Goal: Task Accomplishment & Management: Complete application form

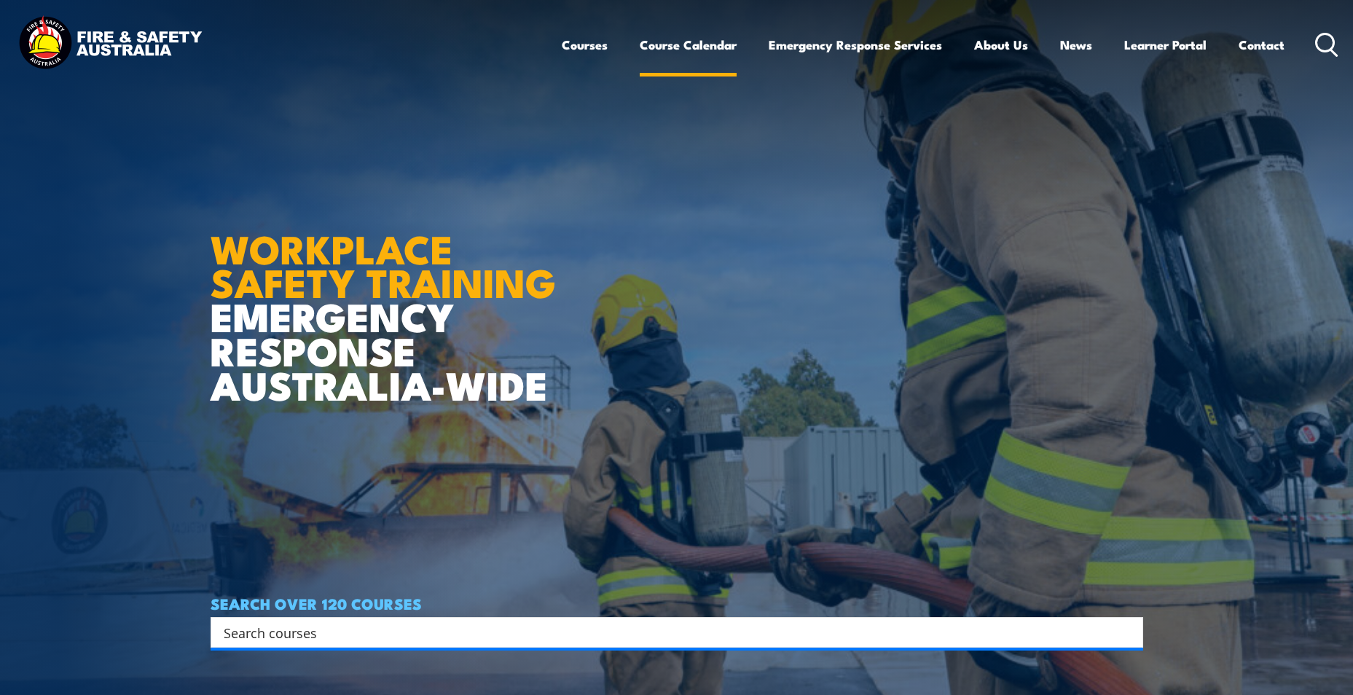
click at [691, 44] on link "Course Calendar" at bounding box center [688, 45] width 97 height 39
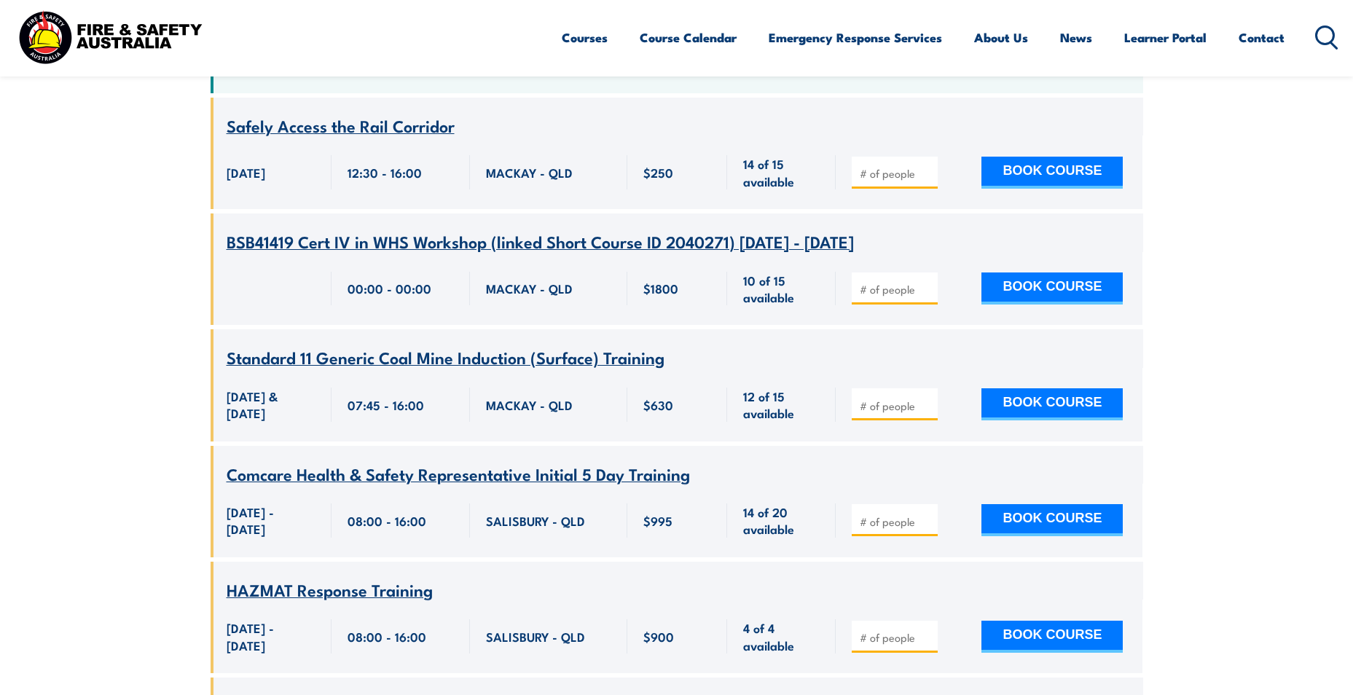
scroll to position [219, 0]
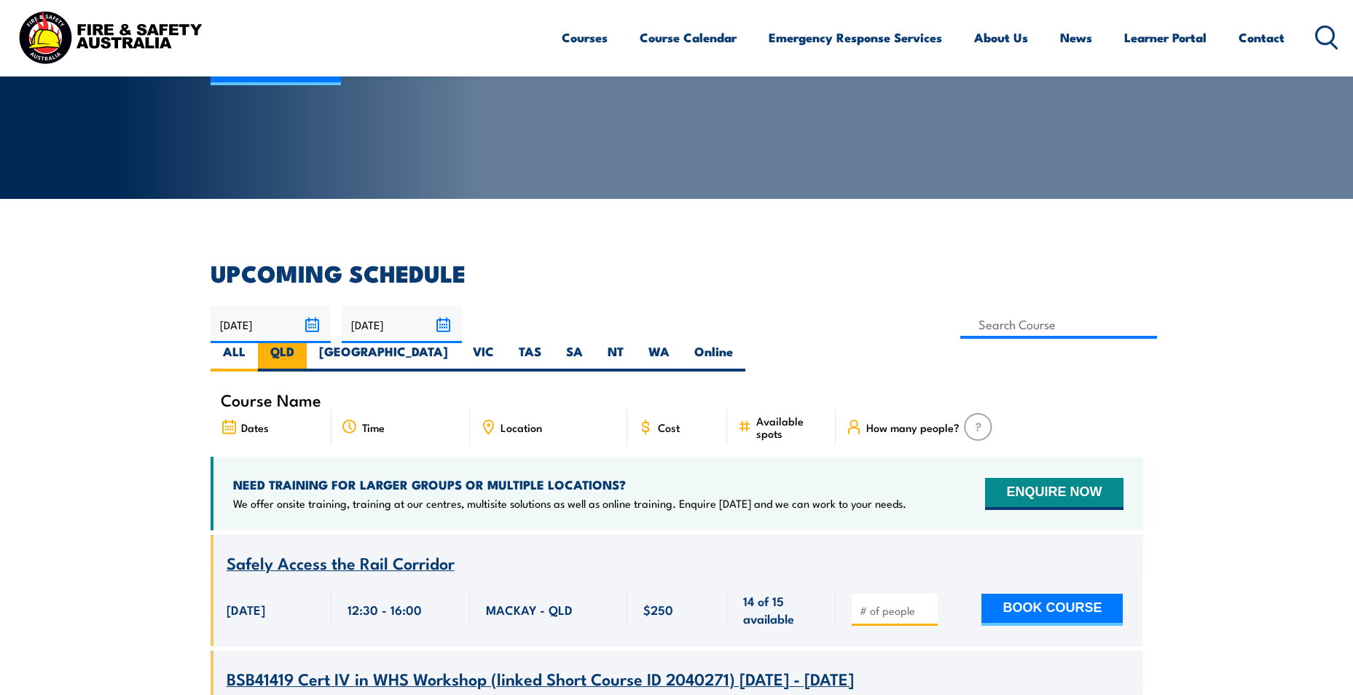
click at [307, 343] on label "QLD" at bounding box center [282, 357] width 49 height 28
click at [304, 343] on input "QLD" at bounding box center [298, 347] width 9 height 9
radio input "true"
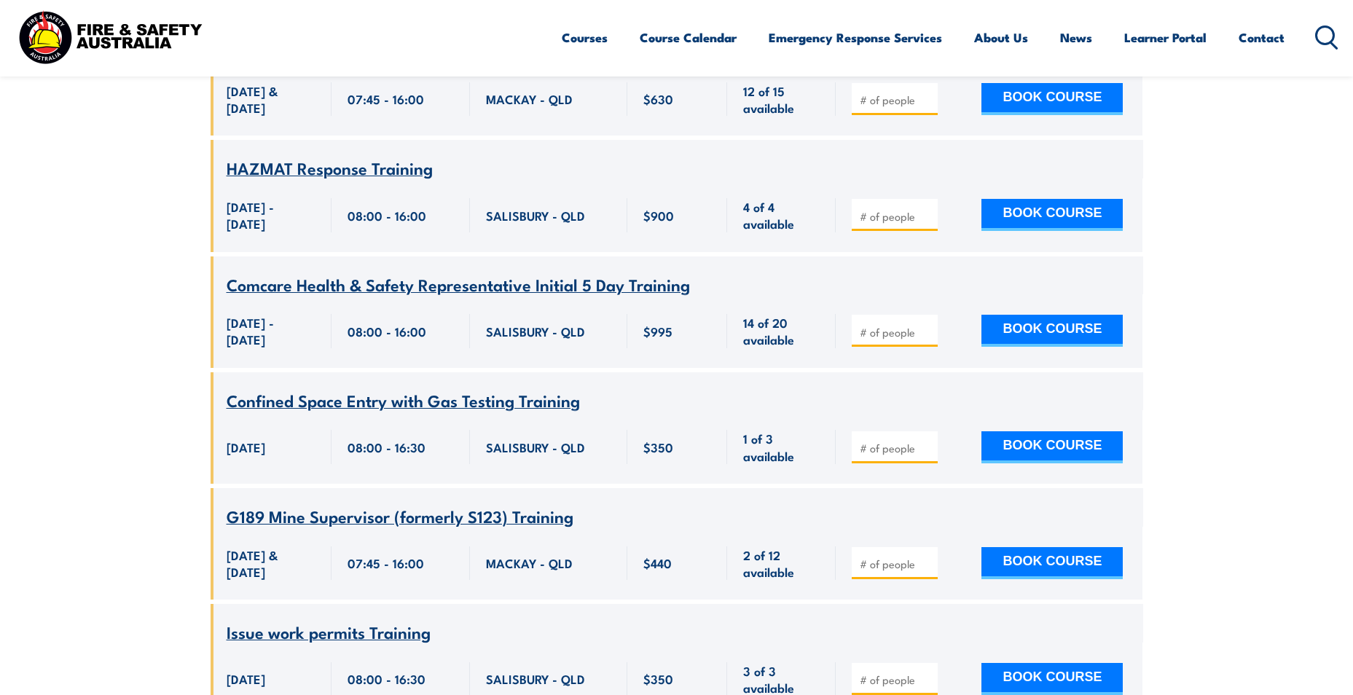
scroll to position [408, 0]
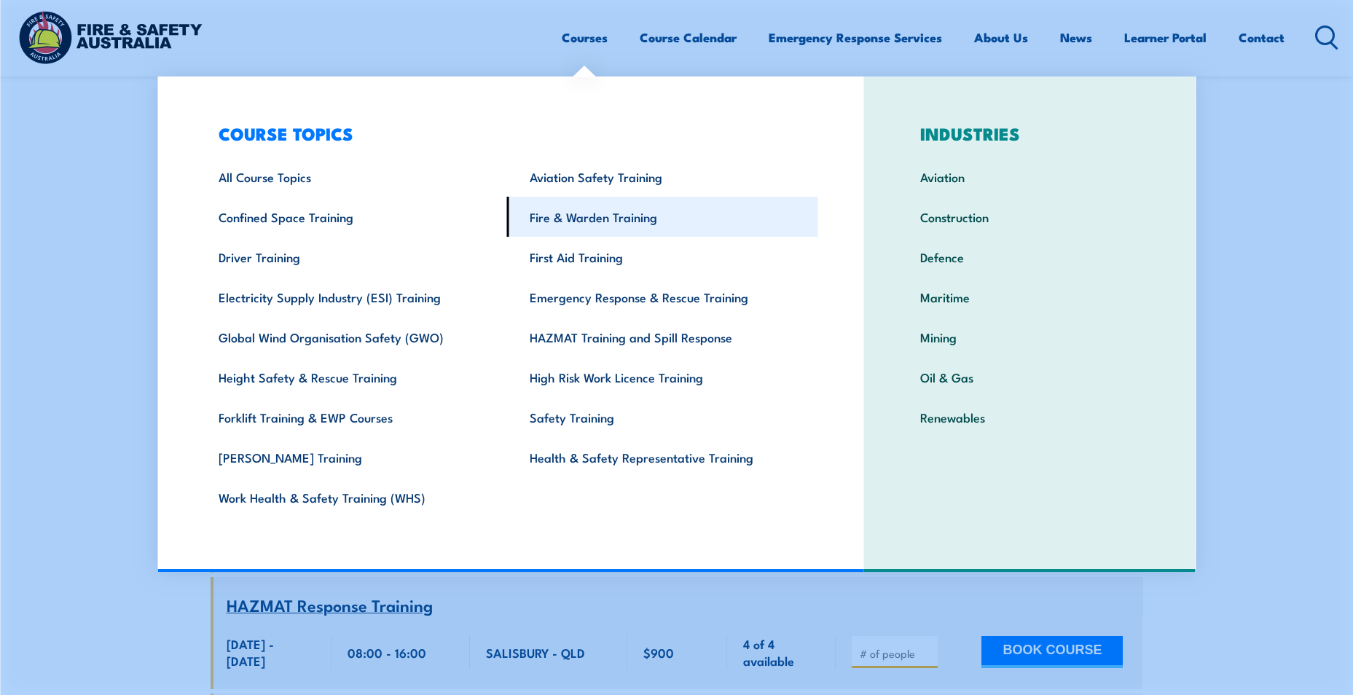
click at [668, 217] on link "Fire & Warden Training" at bounding box center [662, 217] width 311 height 40
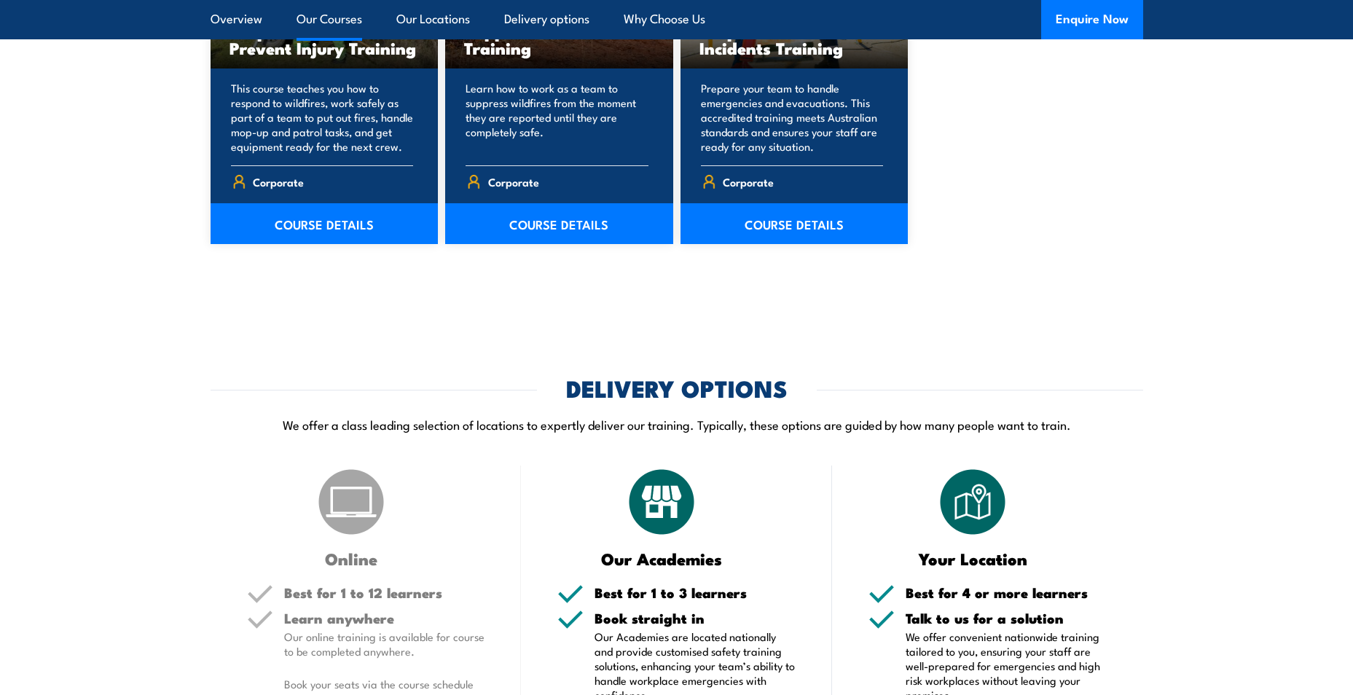
scroll to position [2623, 0]
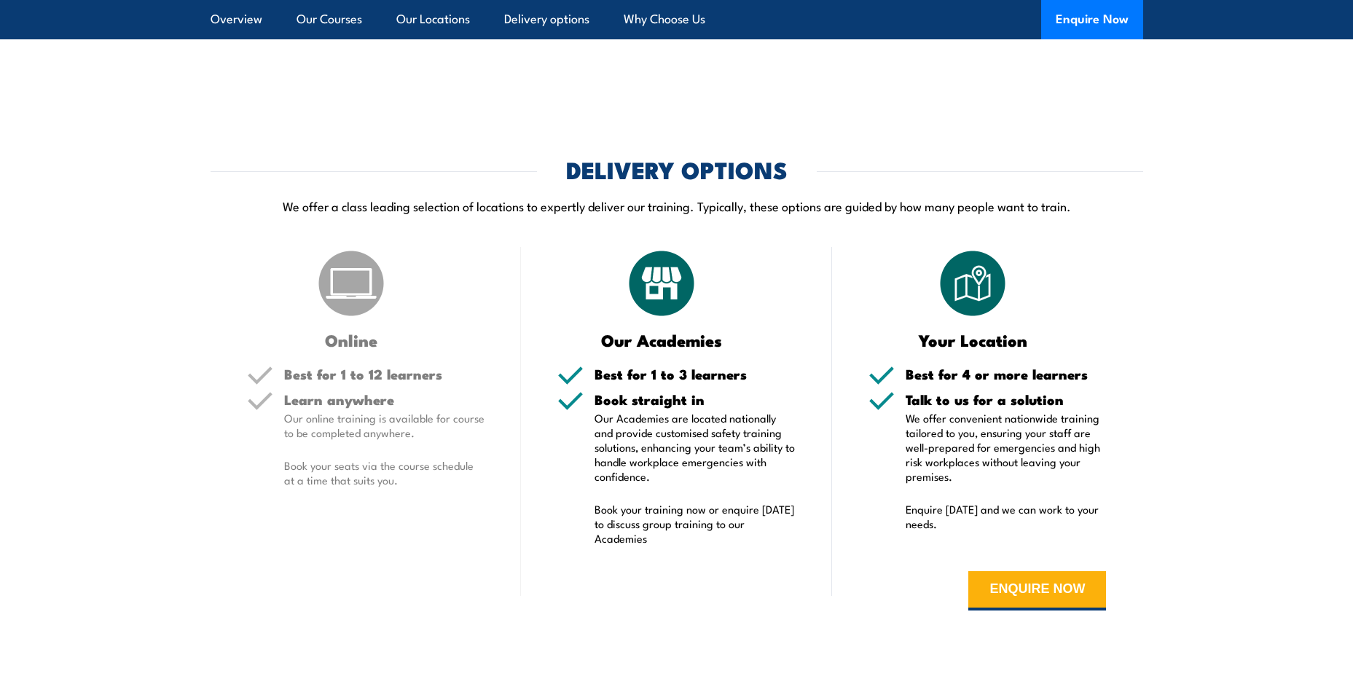
click at [348, 289] on img at bounding box center [351, 283] width 73 height 73
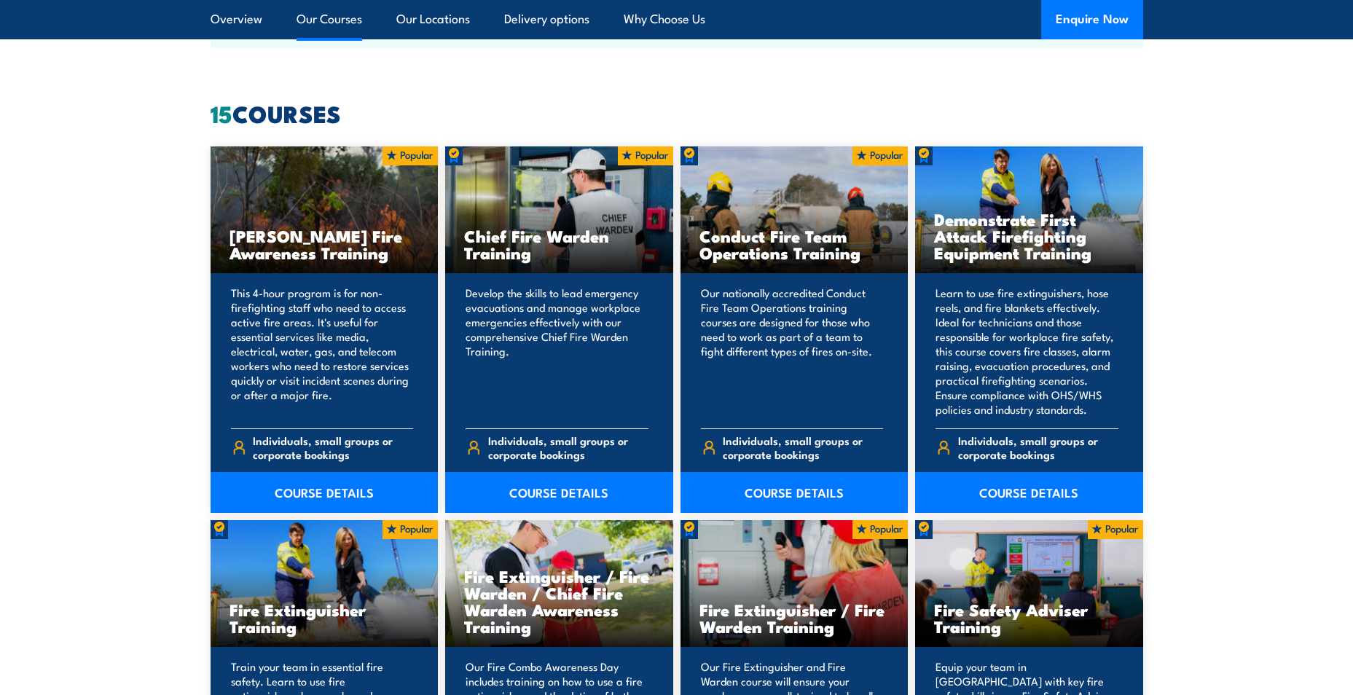
scroll to position [1384, 0]
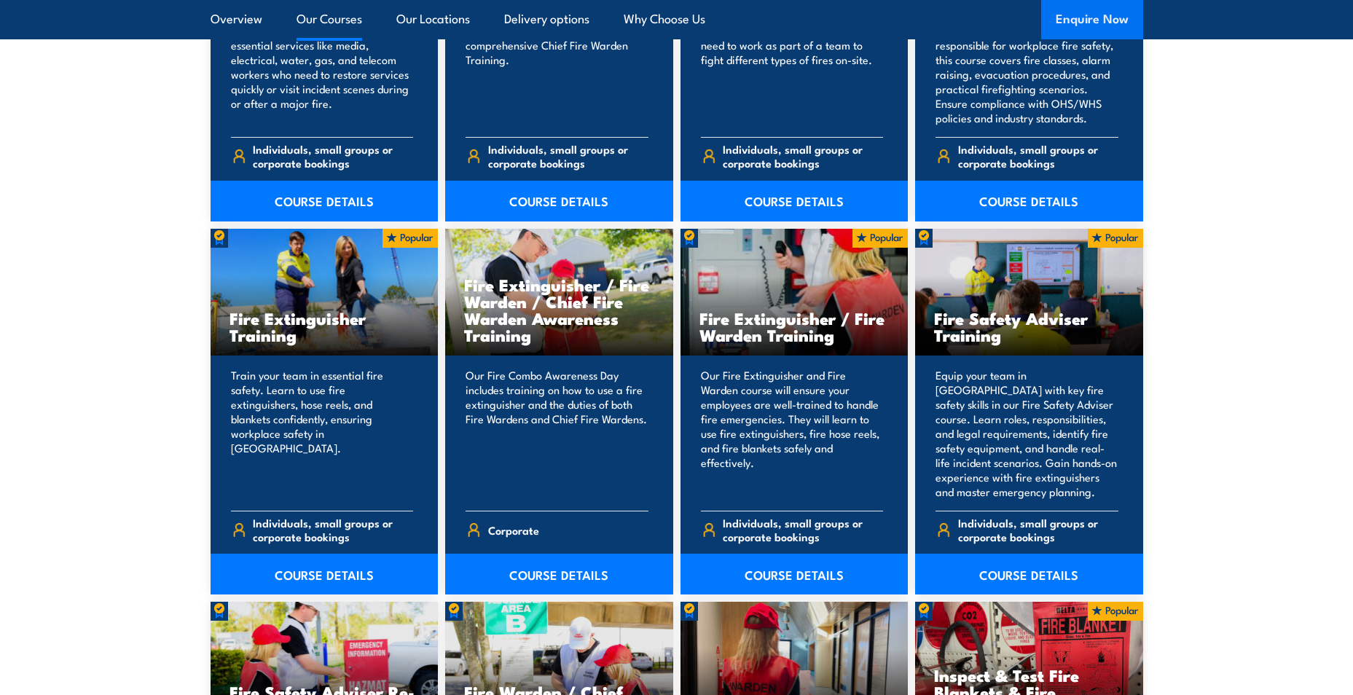
click at [1072, 13] on button "Enquire Now" at bounding box center [1092, 19] width 102 height 39
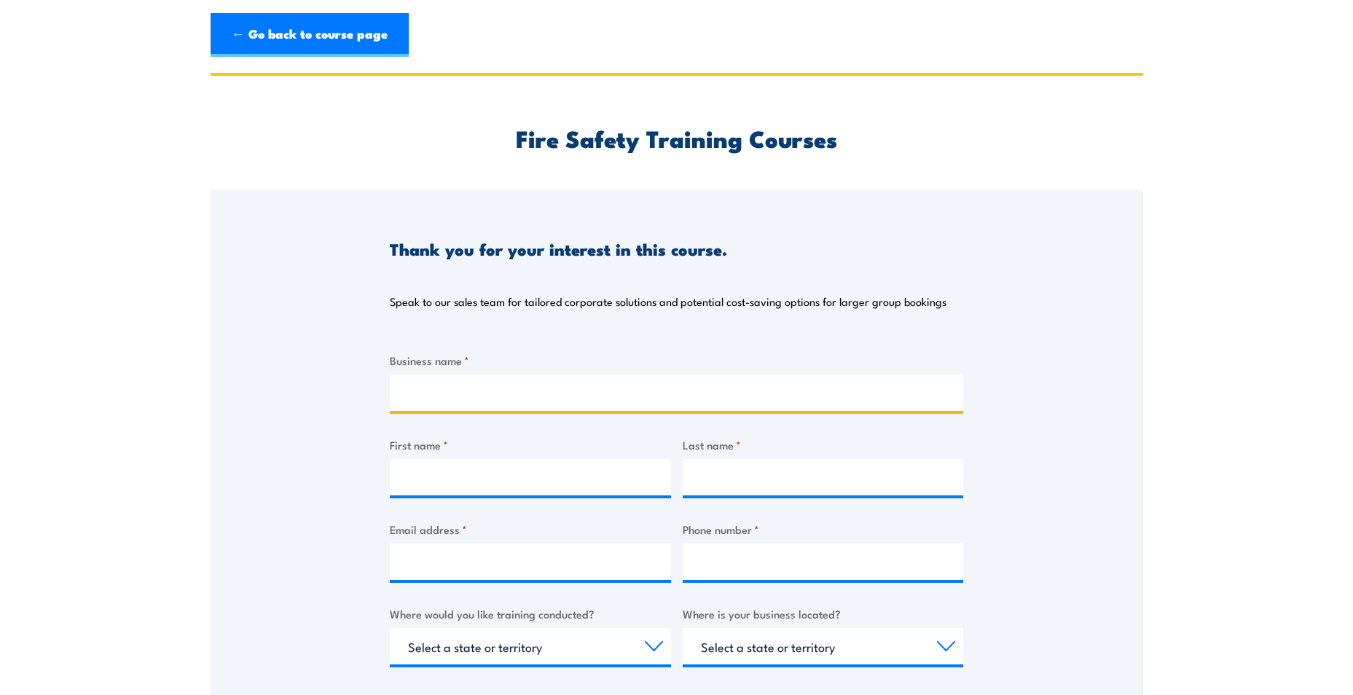
click at [431, 398] on input "Business name *" at bounding box center [676, 392] width 573 height 36
type input "[GEOGRAPHIC_DATA]"
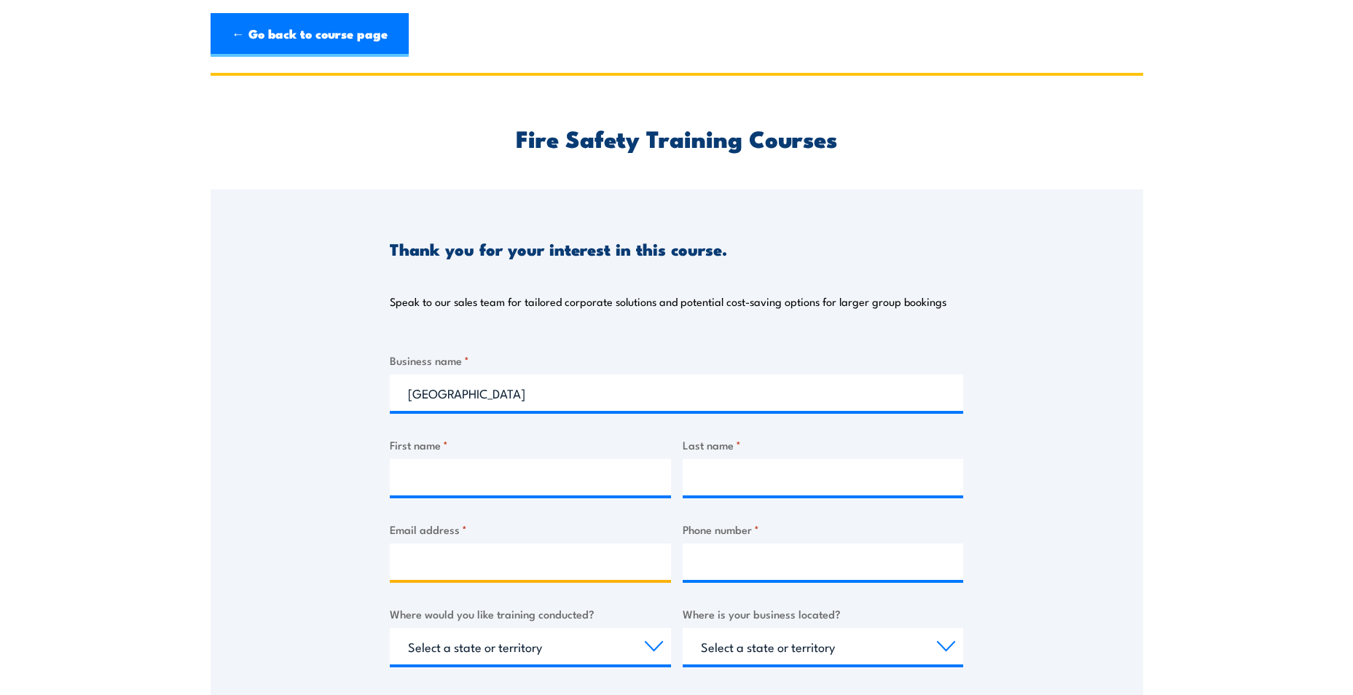
type input "[EMAIL_ADDRESS][DOMAIN_NAME]"
type input "41698333"
drag, startPoint x: 514, startPoint y: 570, endPoint x: 393, endPoint y: 580, distance: 122.1
click at [393, 580] on div "[EMAIL_ADDRESS][DOMAIN_NAME]" at bounding box center [530, 562] width 281 height 36
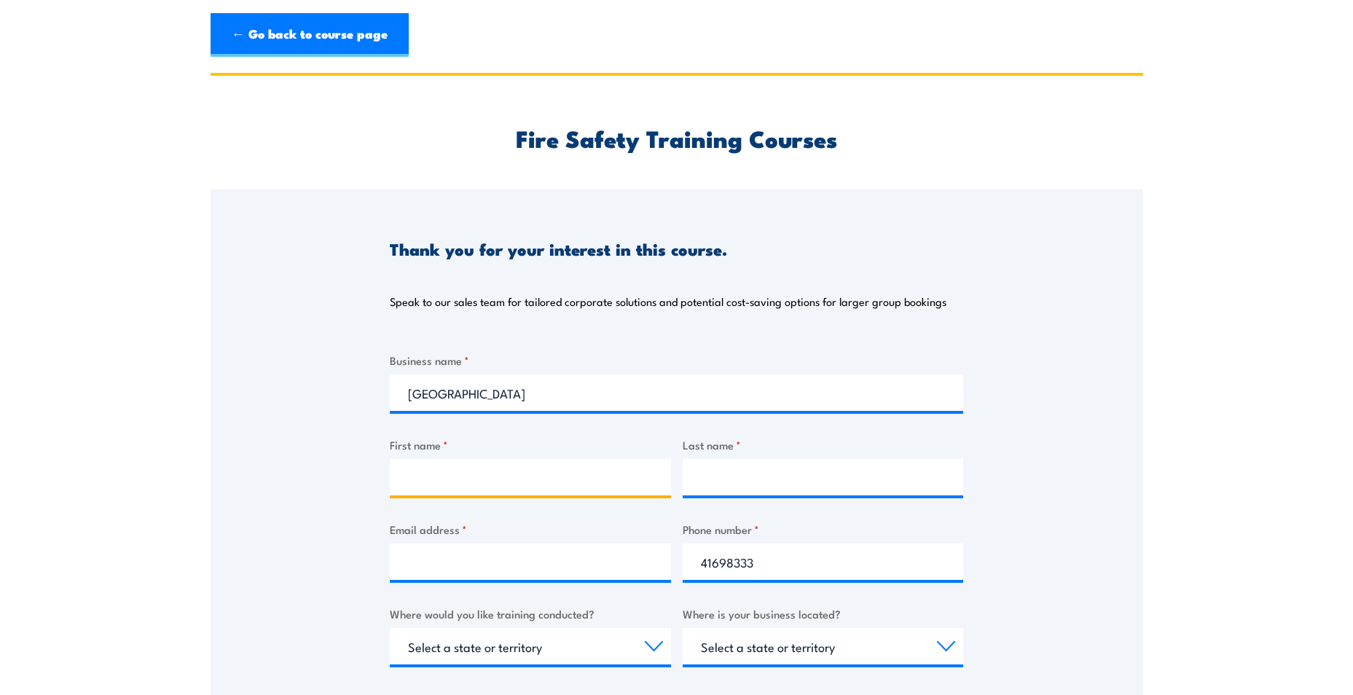
click at [452, 476] on input "First name *" at bounding box center [530, 477] width 281 height 36
type input "[PERSON_NAME]"
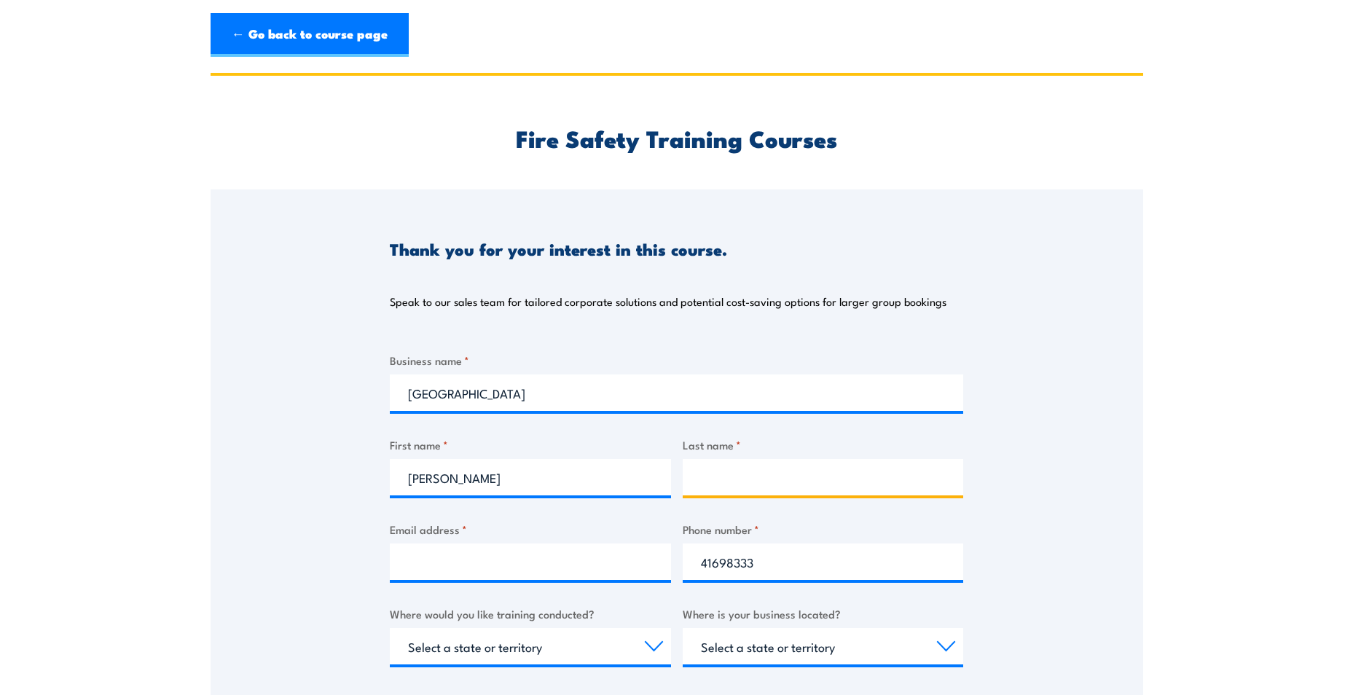
type input "[PERSON_NAME]"
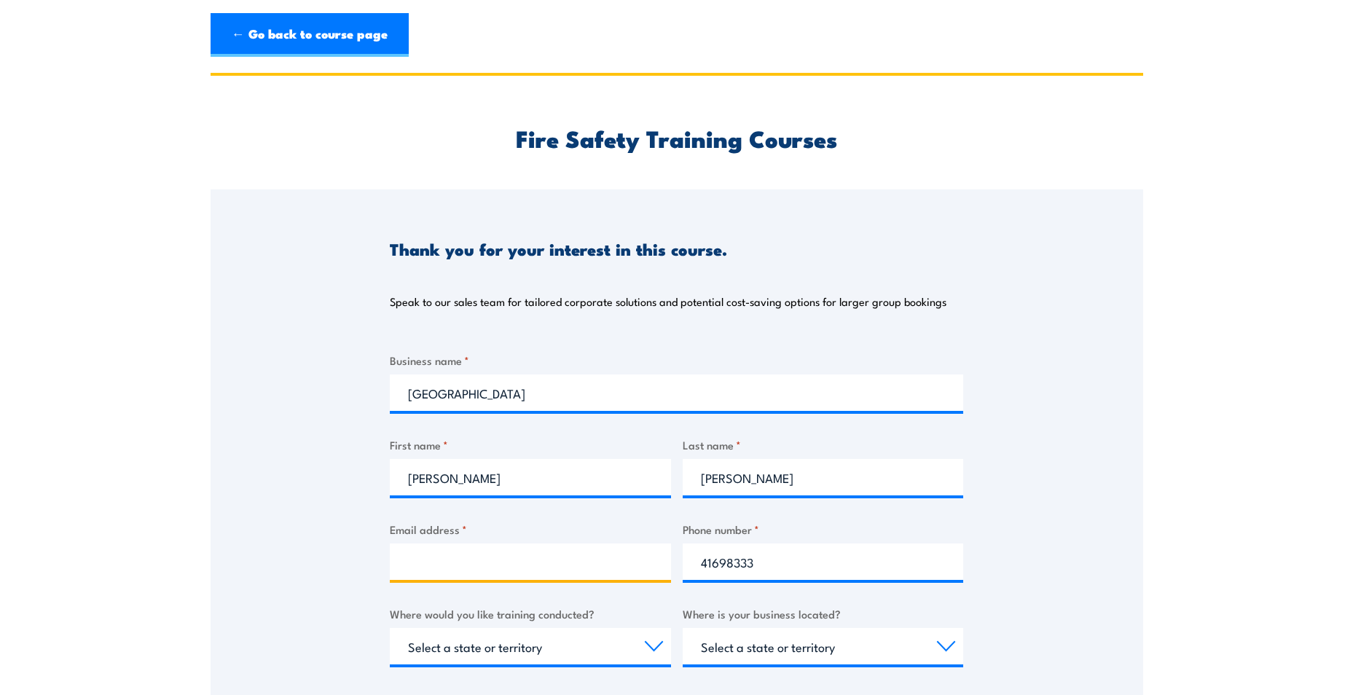
type input "[EMAIL_ADDRESS][DOMAIN_NAME]"
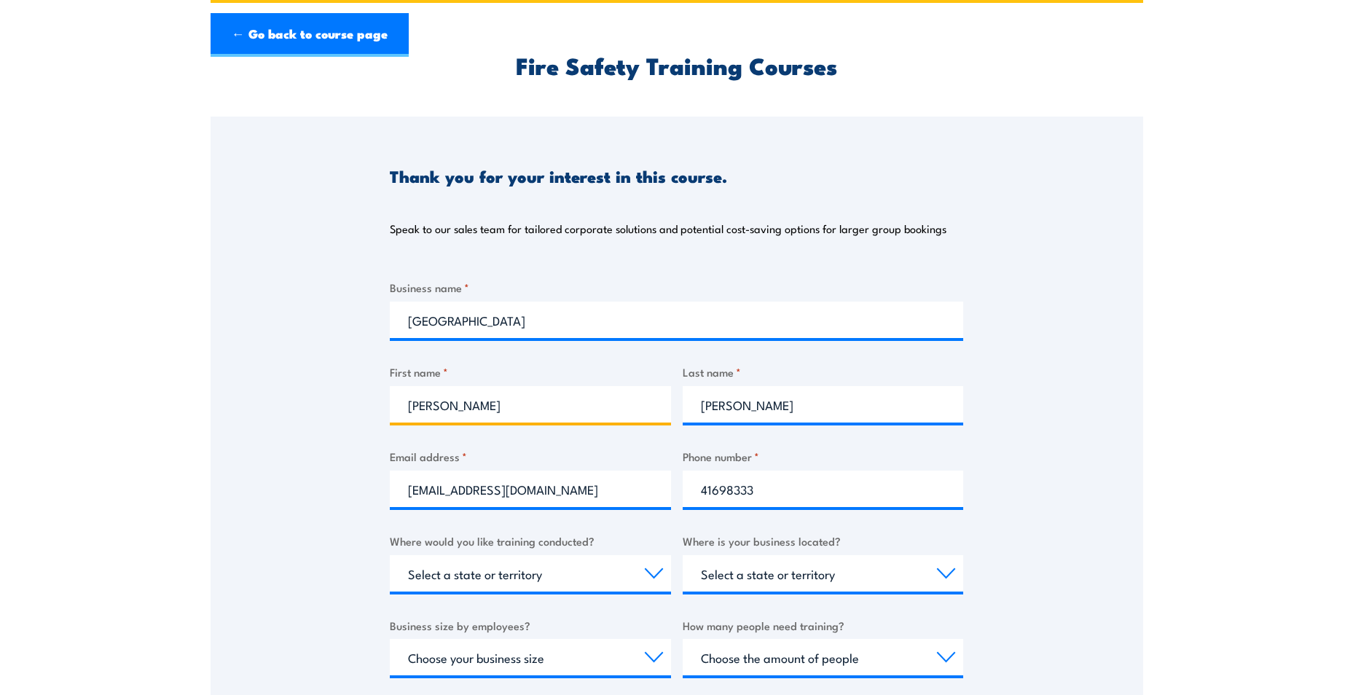
scroll to position [219, 0]
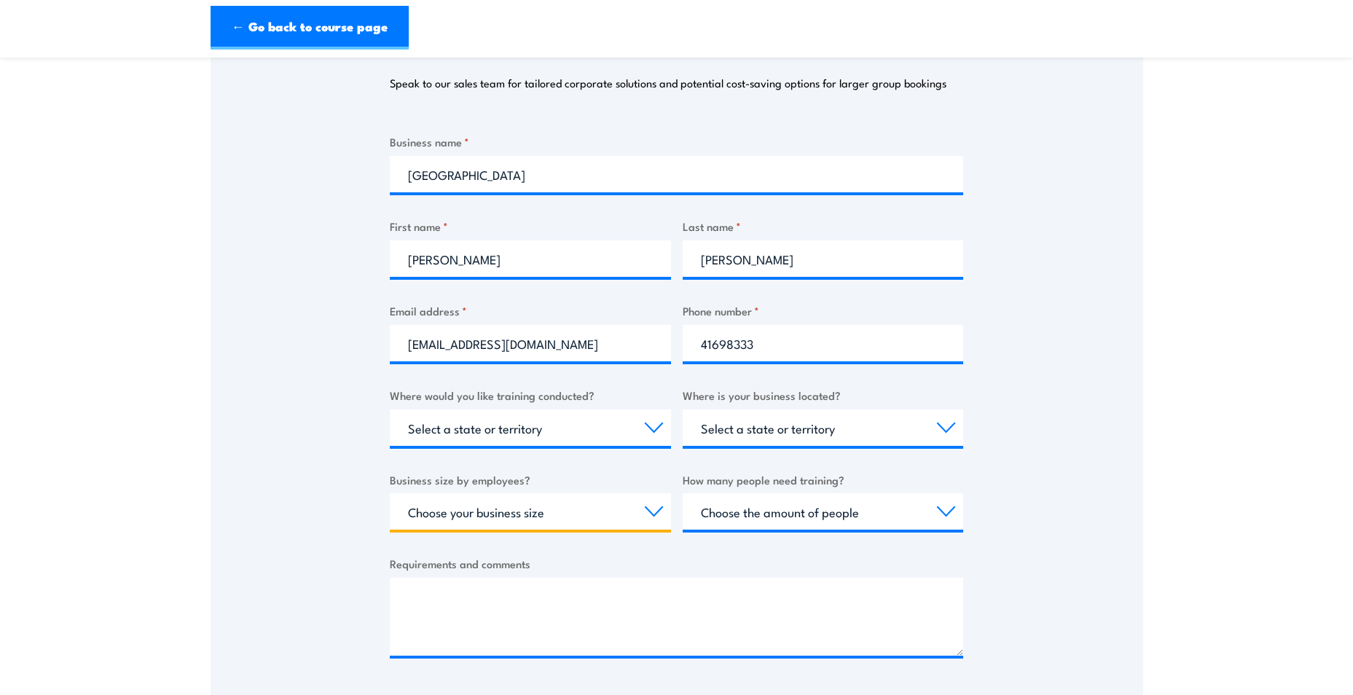
click at [654, 512] on select "Choose your business size 1 to 19 20 to 199 200+" at bounding box center [530, 511] width 281 height 36
select select "20 to 199"
click at [390, 493] on select "Choose your business size 1 to 19 20 to 199 200+" at bounding box center [530, 511] width 281 height 36
click at [946, 516] on select "Choose the amount of people 1 to 4 5 to 19 20+" at bounding box center [823, 511] width 281 height 36
select select "1 to 4"
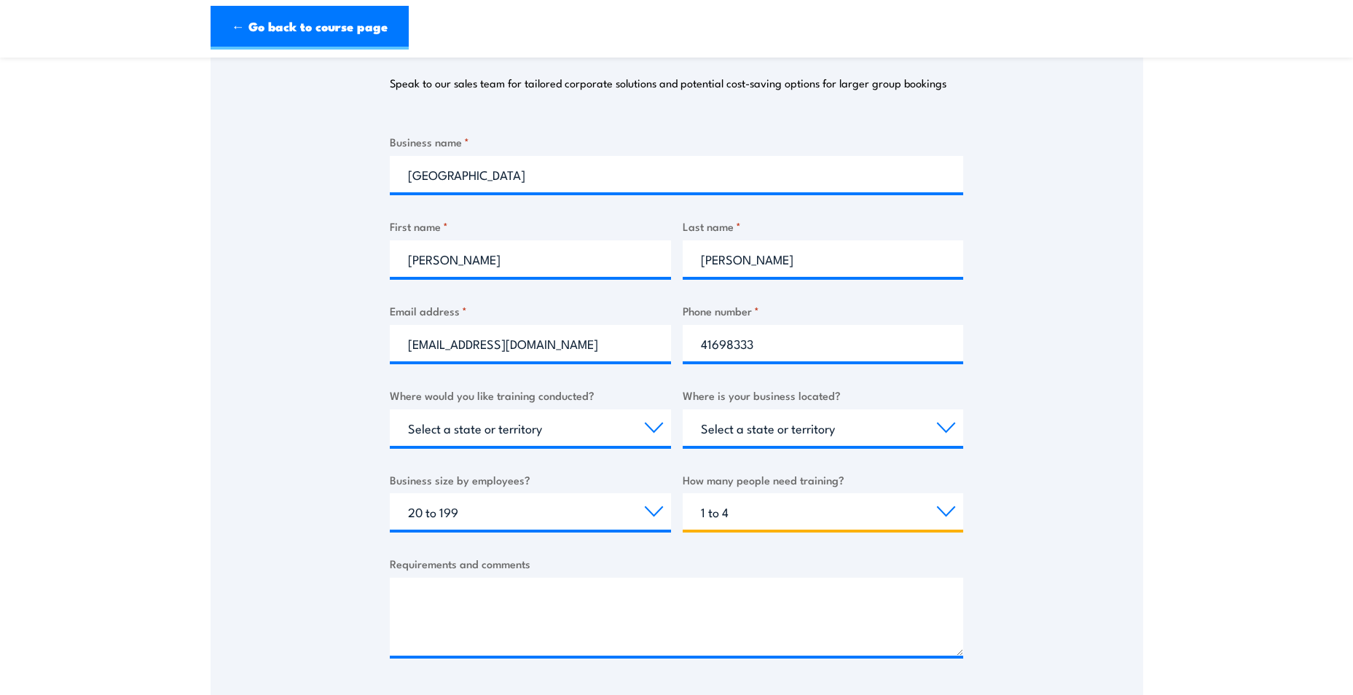
click at [683, 493] on select "Choose the amount of people 1 to 4 5 to 19 20+" at bounding box center [823, 511] width 281 height 36
click at [633, 619] on textarea "Requirements and comments" at bounding box center [676, 617] width 573 height 78
click at [476, 632] on textarea "Requirements and comments" at bounding box center [676, 617] width 573 height 78
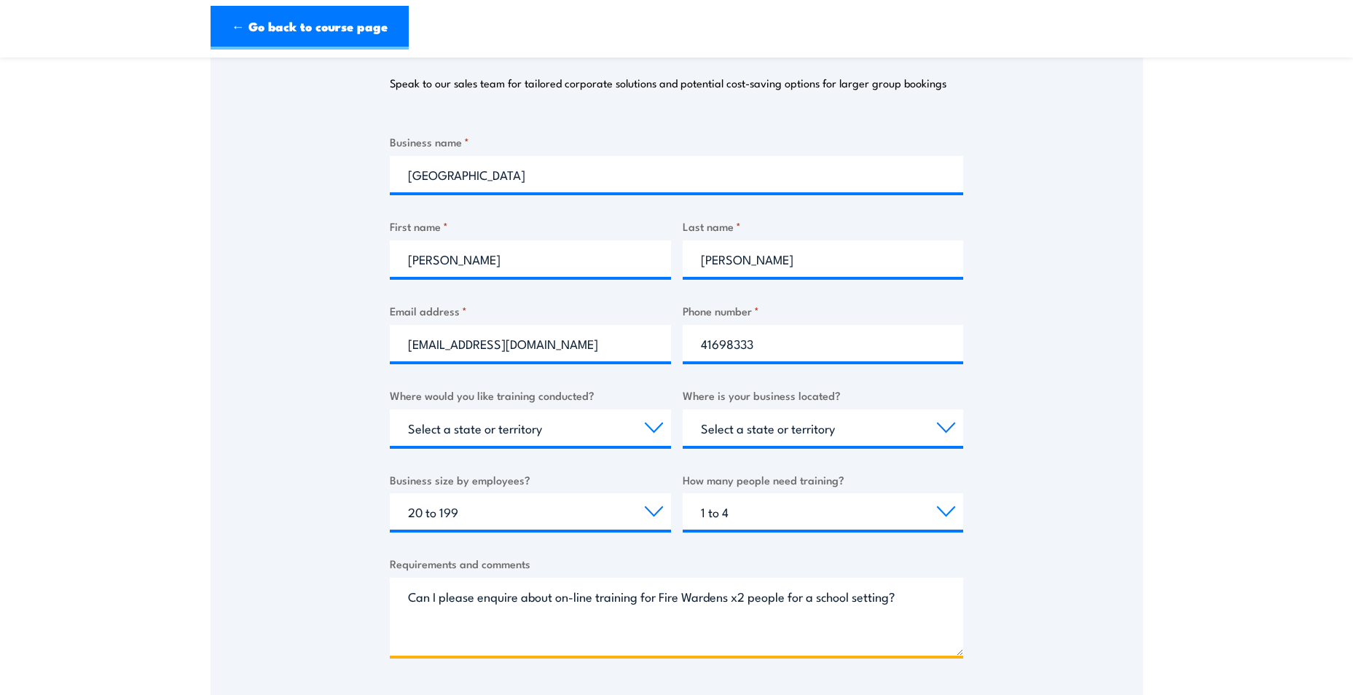
scroll to position [510, 0]
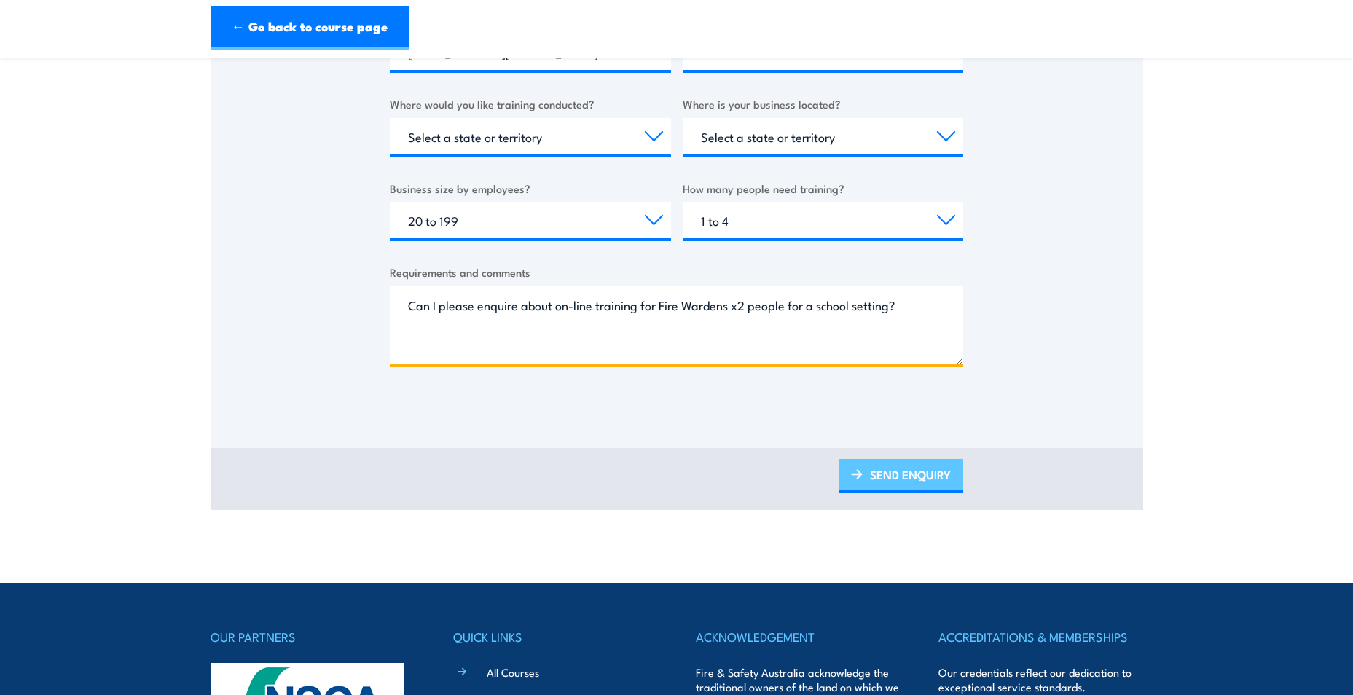
type textarea "Can I please enquire about on-line training for Fire Wardens x2 people for a sc…"
click at [919, 476] on link "SEND ENQUIRY" at bounding box center [901, 476] width 125 height 34
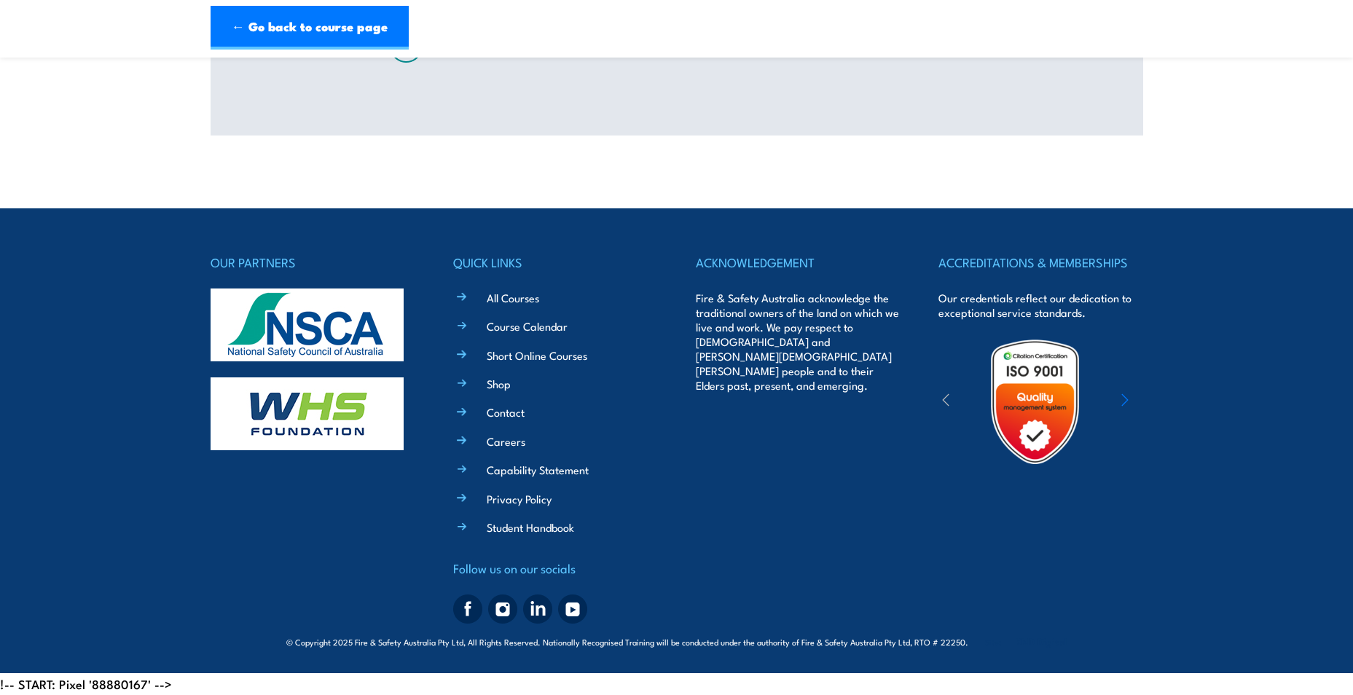
scroll to position [361, 0]
click at [525, 359] on link "Short Online Courses" at bounding box center [537, 355] width 101 height 15
